Goal: Obtain resource: Download file/media

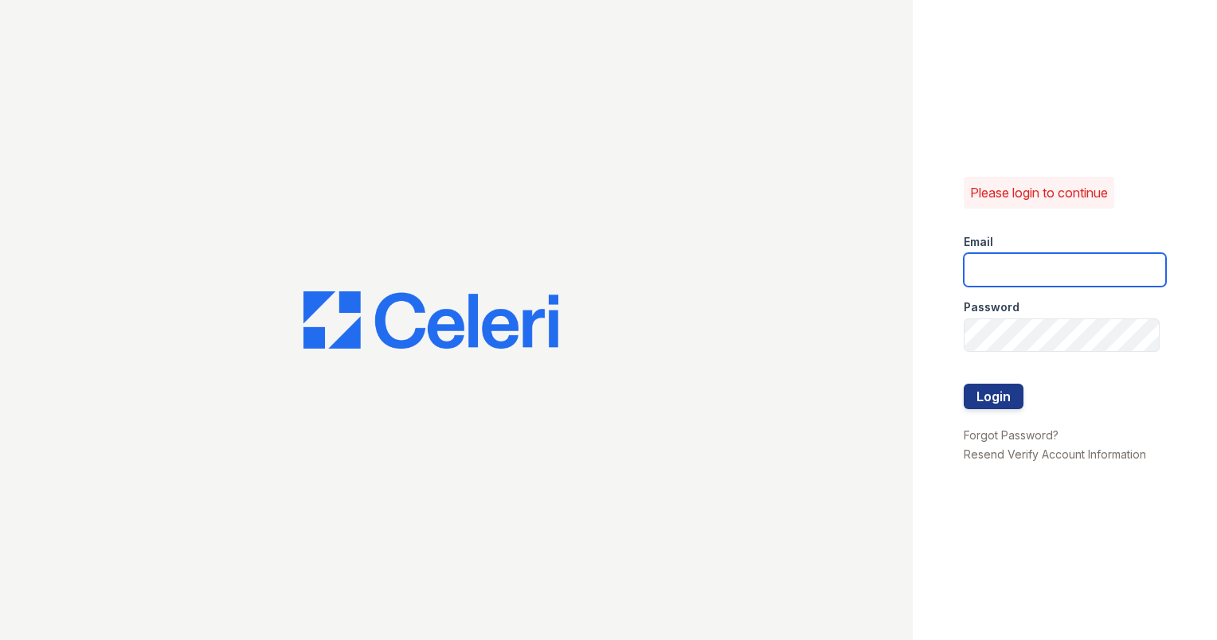
click at [1036, 277] on input "email" at bounding box center [1064, 269] width 202 height 33
click at [1129, 255] on input "obrown@mmgmgt.com" at bounding box center [1064, 269] width 202 height 33
type input "o"
type input "ashberry@mmgmgt.com"
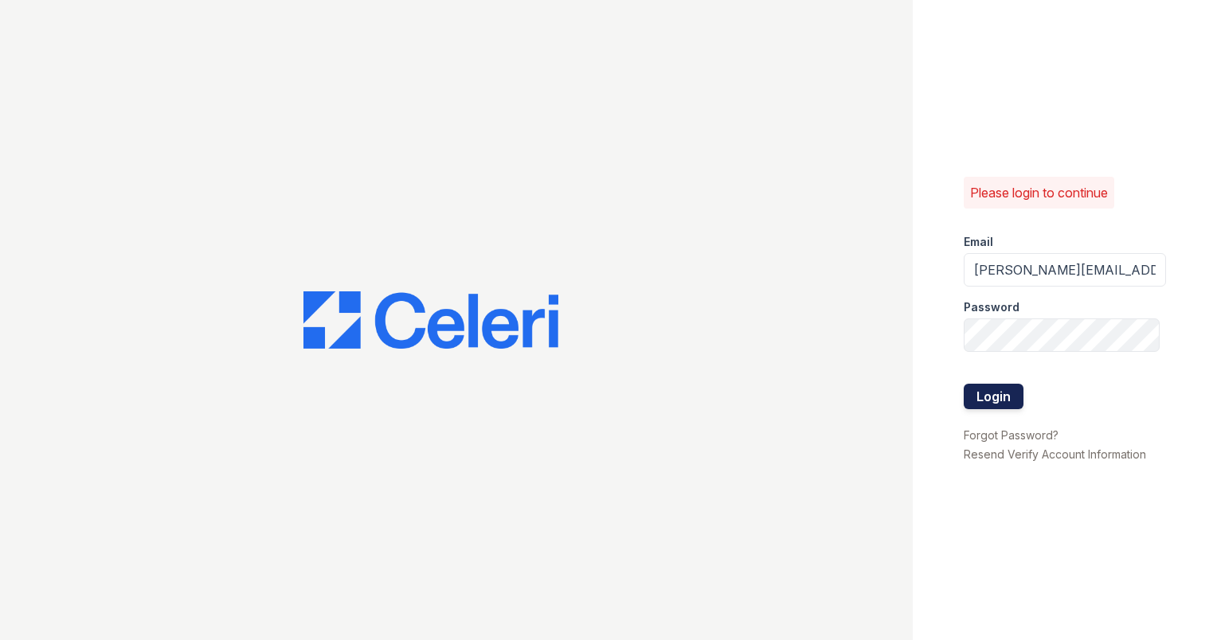
click at [998, 389] on button "Login" at bounding box center [993, 396] width 60 height 25
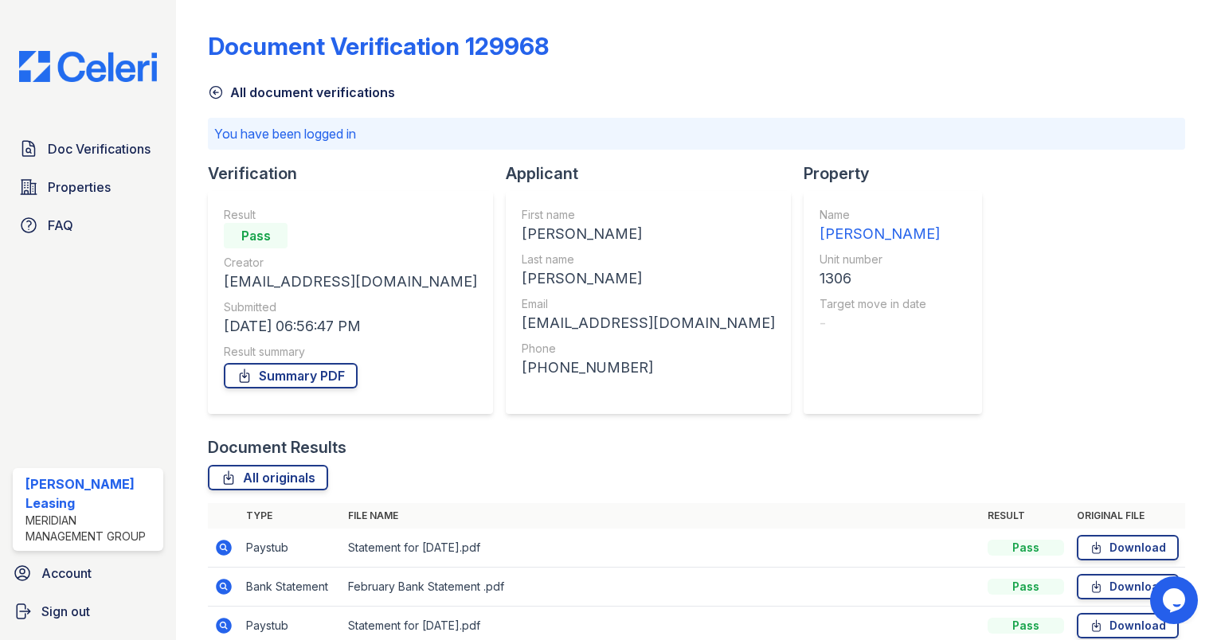
click at [213, 92] on icon at bounding box center [216, 93] width 12 height 12
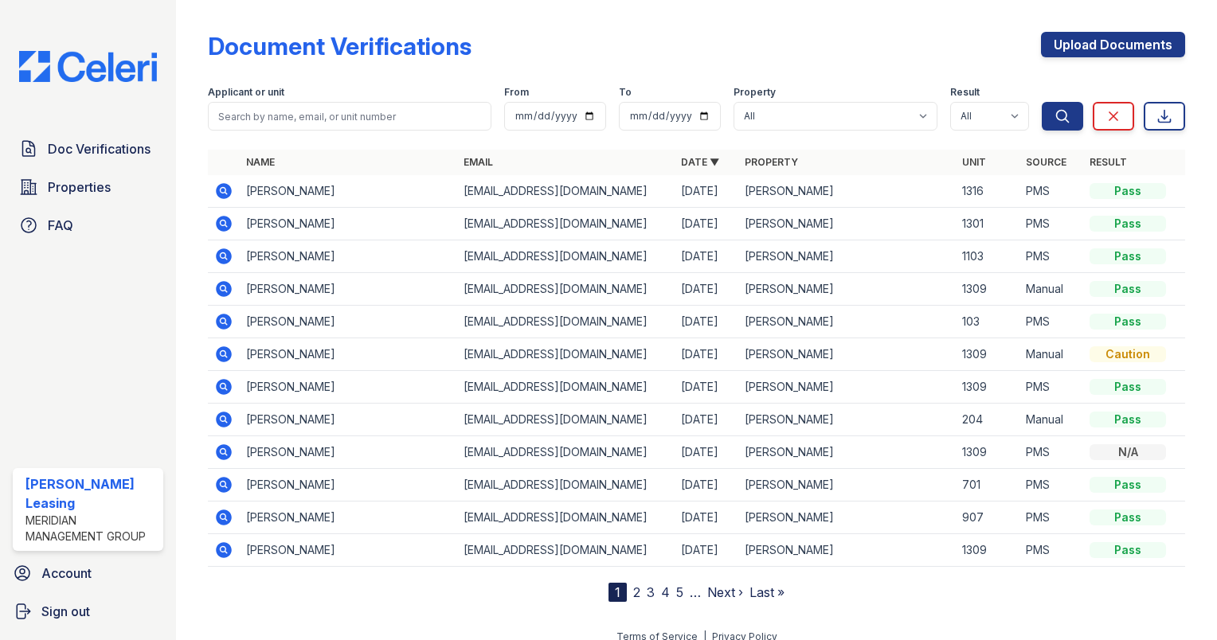
click at [225, 258] on icon at bounding box center [223, 256] width 19 height 19
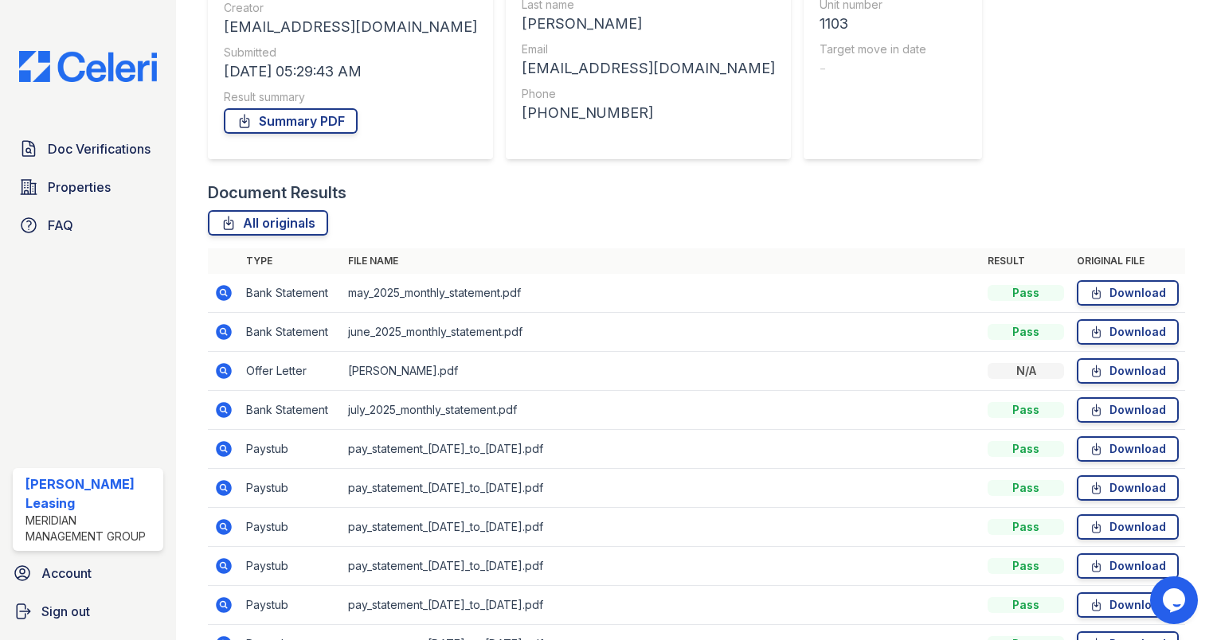
scroll to position [210, 0]
click at [330, 115] on link "Summary PDF" at bounding box center [291, 120] width 134 height 25
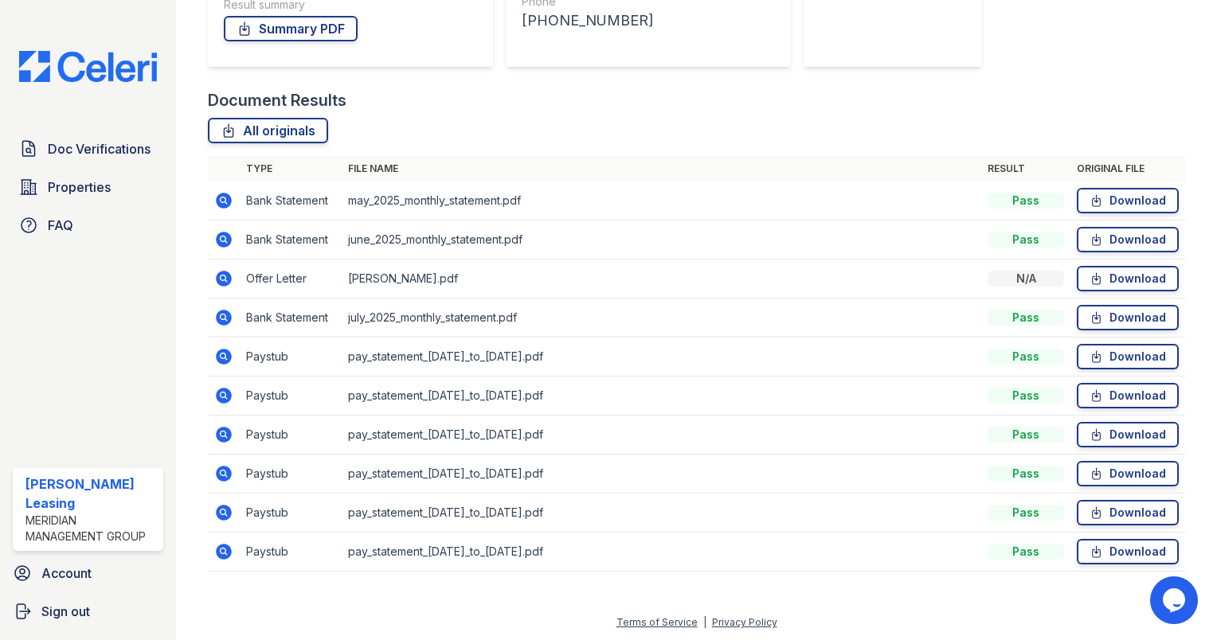
click at [226, 201] on icon at bounding box center [224, 201] width 16 height 16
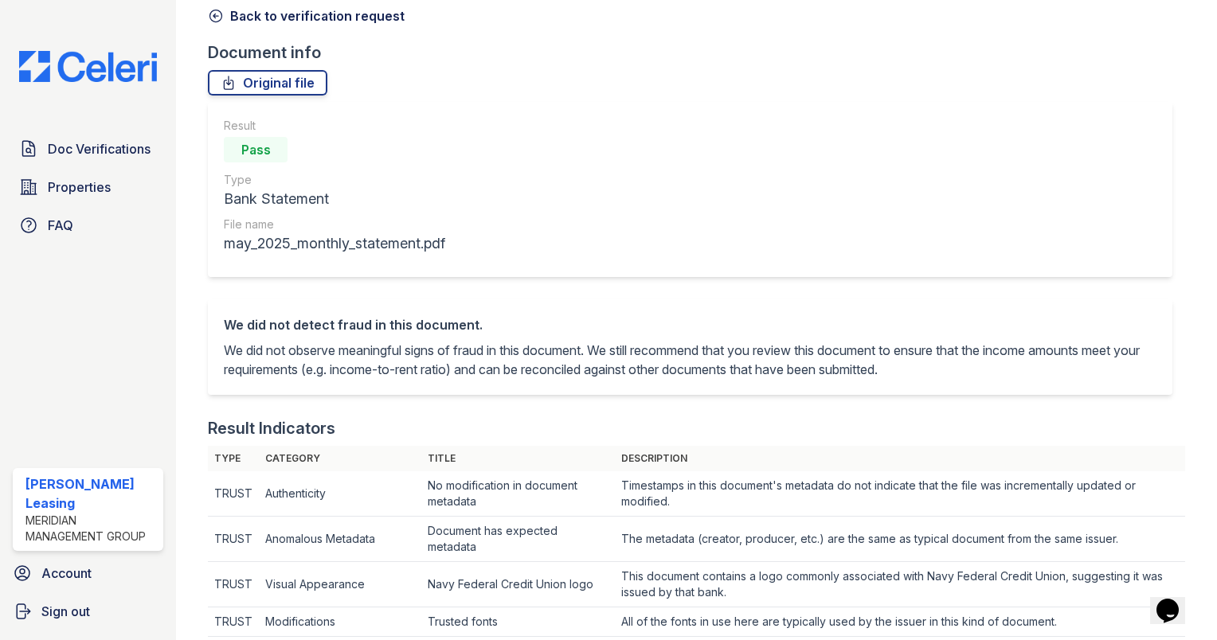
scroll to position [60, 0]
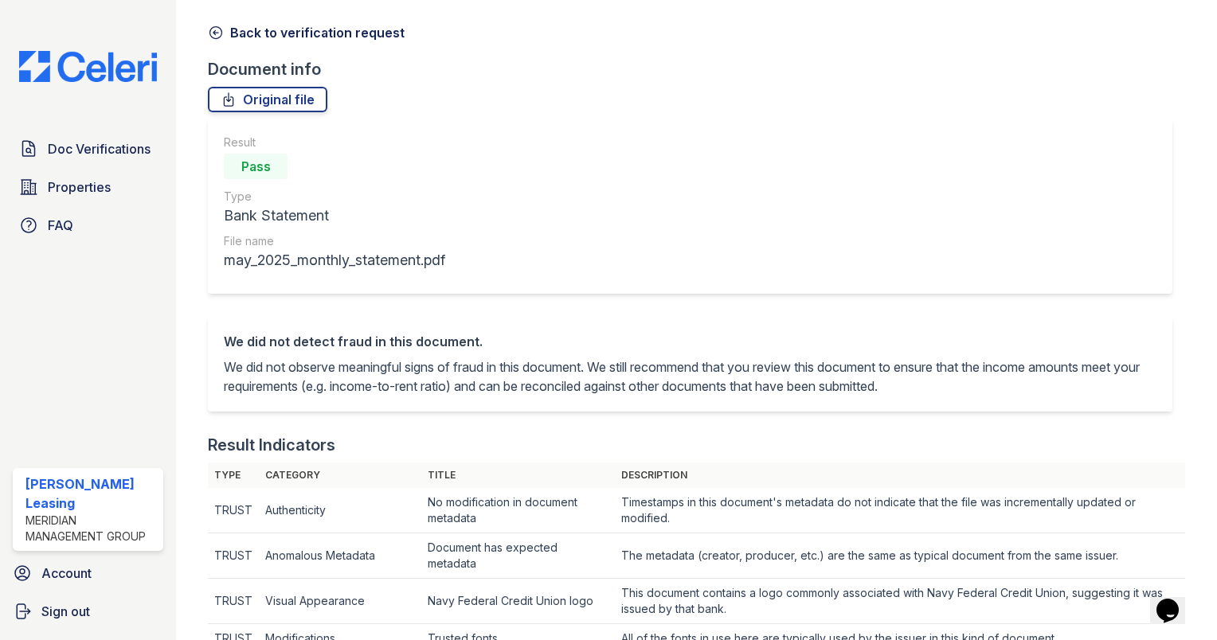
click at [215, 27] on icon at bounding box center [216, 33] width 16 height 16
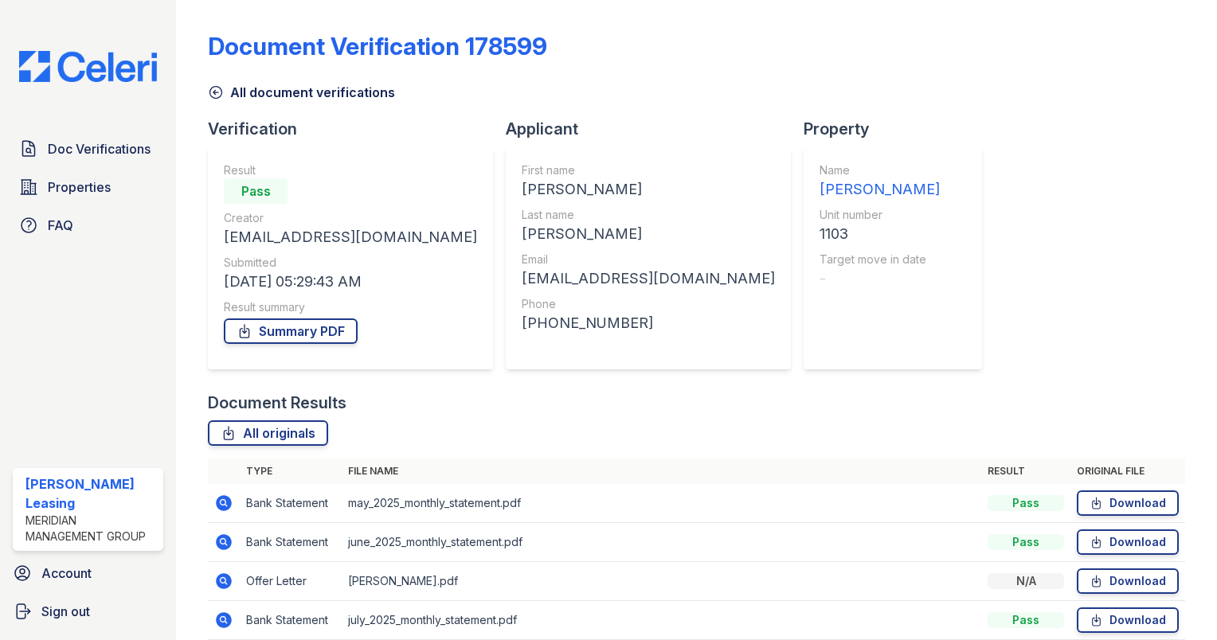
click at [217, 94] on icon at bounding box center [216, 92] width 16 height 16
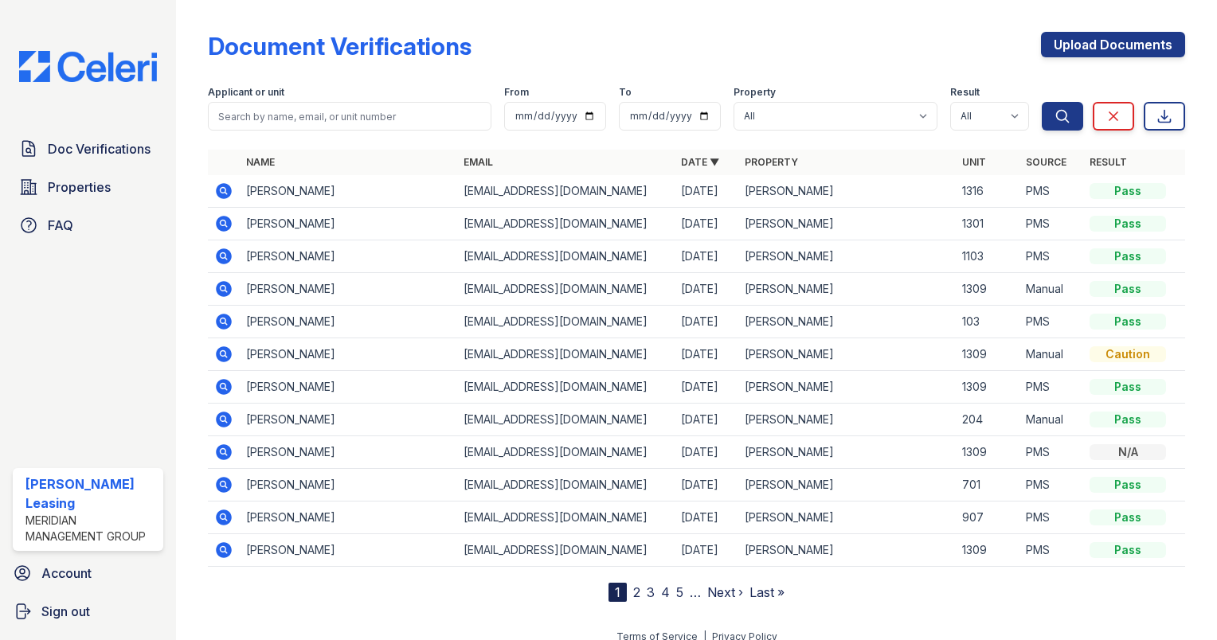
click at [225, 188] on icon at bounding box center [223, 191] width 19 height 19
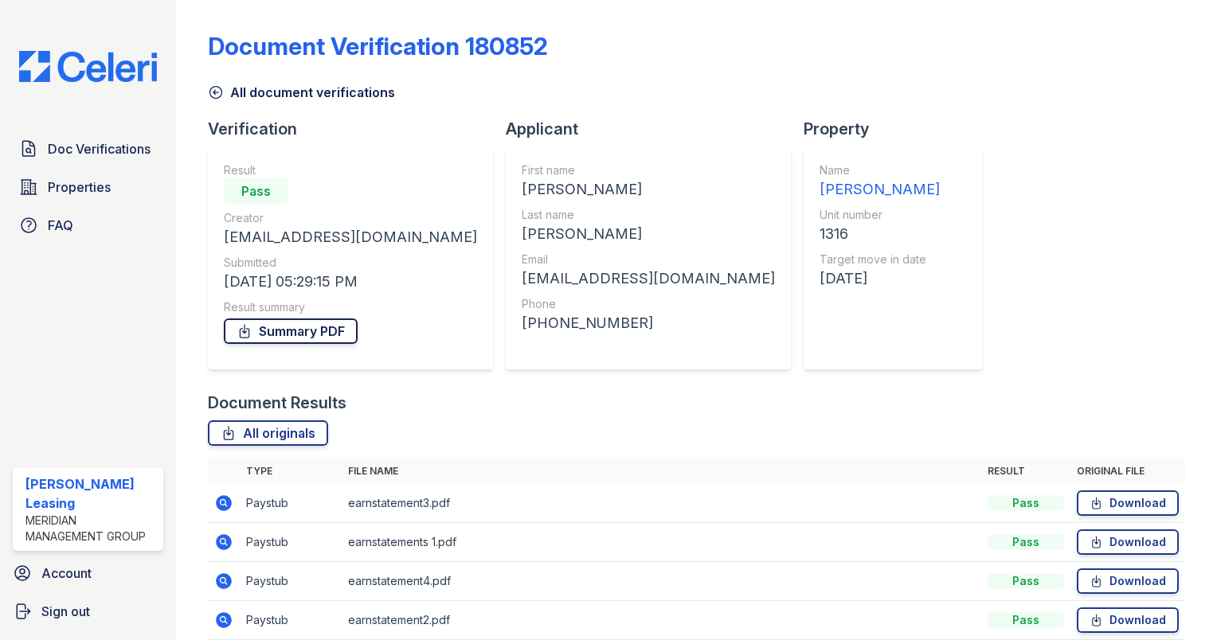
click at [334, 328] on link "Summary PDF" at bounding box center [291, 330] width 134 height 25
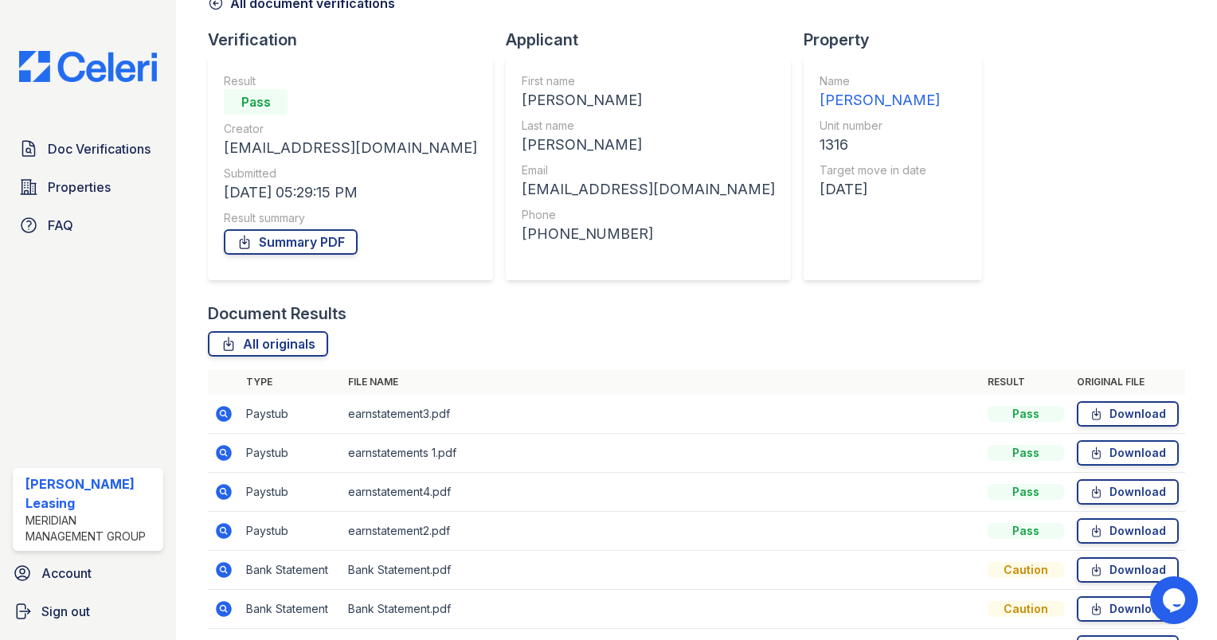
scroll to position [186, 0]
